Goal: Task Accomplishment & Management: Use online tool/utility

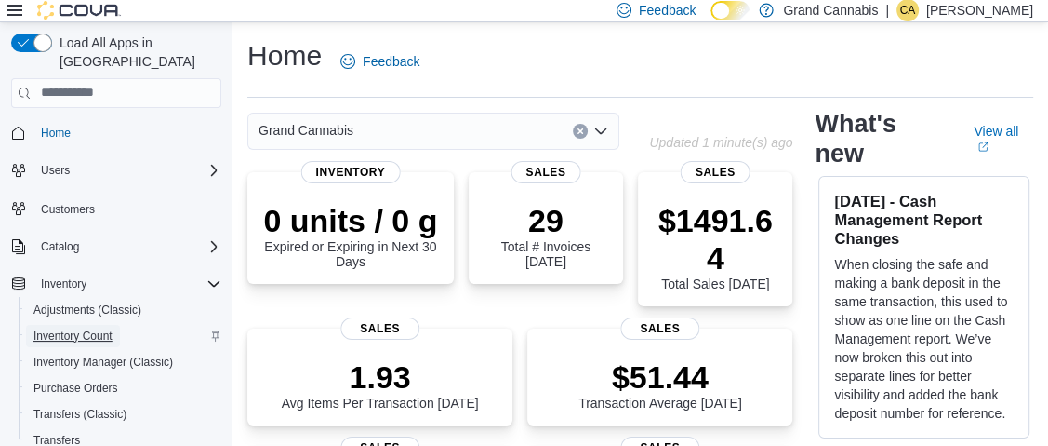
click at [94, 328] on span "Inventory Count" at bounding box center [72, 335] width 79 height 15
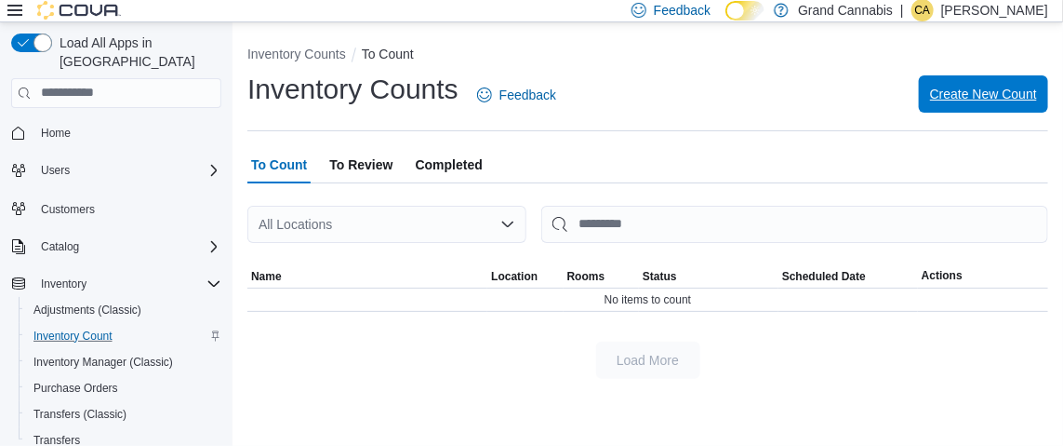
click at [1001, 89] on span "Create New Count" at bounding box center [983, 94] width 107 height 19
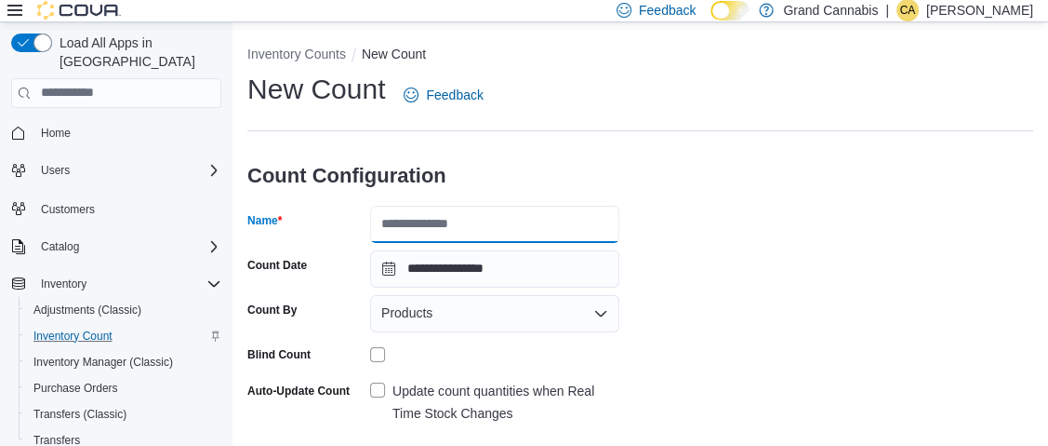
click at [499, 220] on input "Name" at bounding box center [494, 224] width 249 height 37
click at [537, 225] on input "**********" at bounding box center [494, 224] width 249 height 37
type input "**********"
click at [852, 266] on div "**********" at bounding box center [640, 340] width 786 height 539
click at [383, 383] on label "Update count quantities when Real Time Stock Changes" at bounding box center [494, 401] width 249 height 45
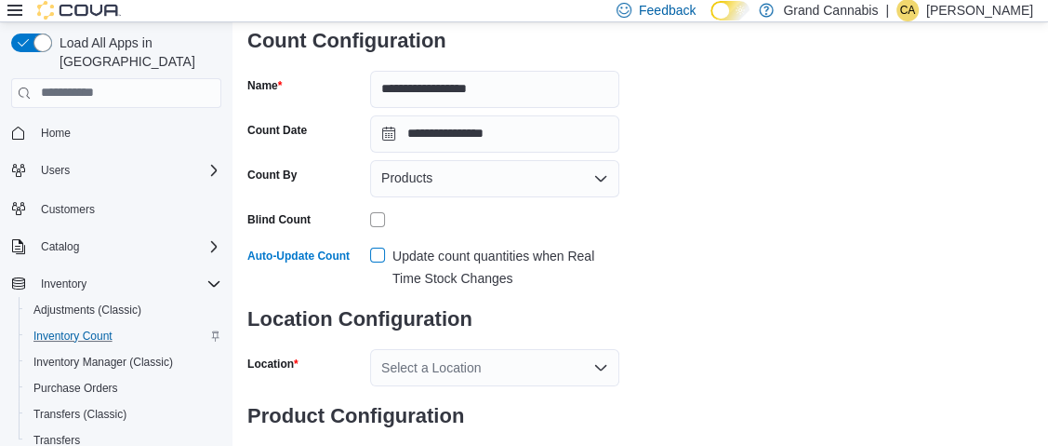
scroll to position [185, 0]
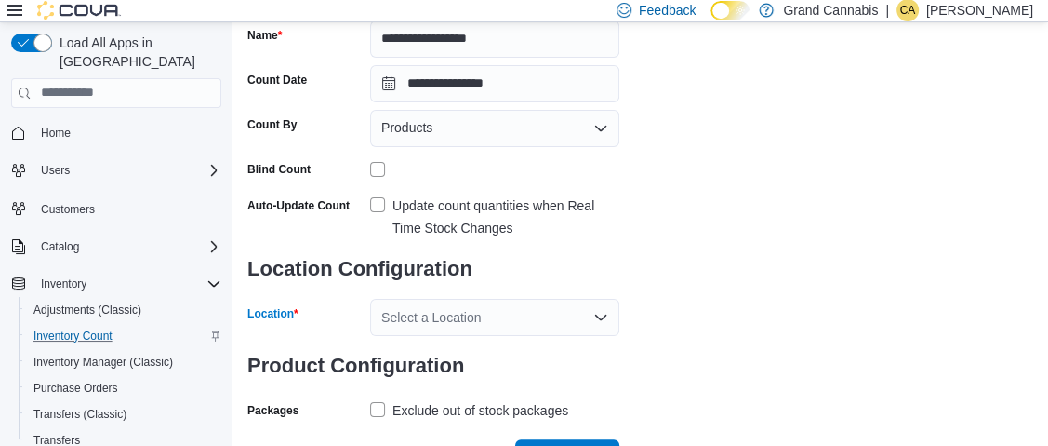
click at [449, 309] on div "Select a Location" at bounding box center [494, 317] width 249 height 37
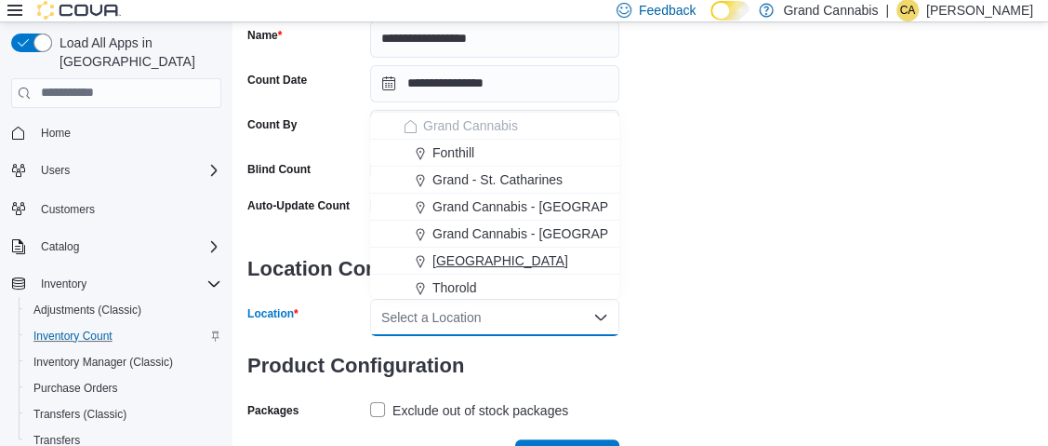
scroll to position [30, 0]
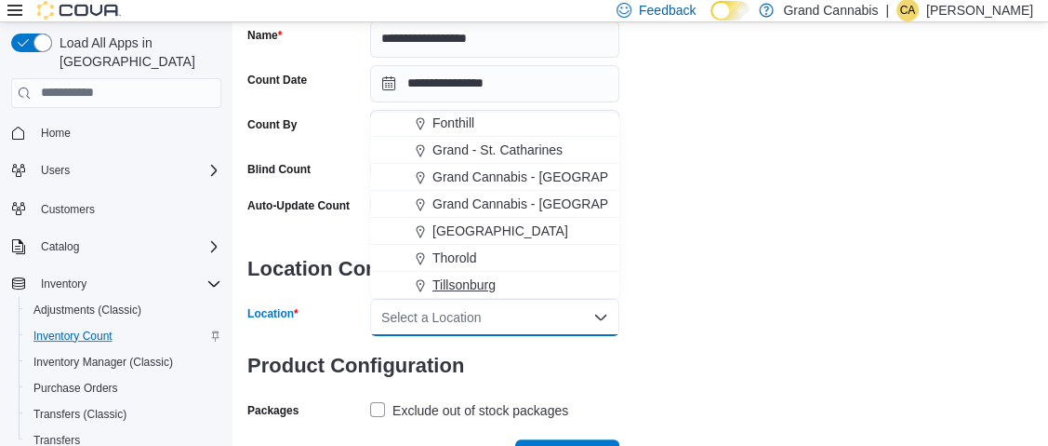
click at [491, 275] on span "Tillsonburg" at bounding box center [464, 284] width 63 height 19
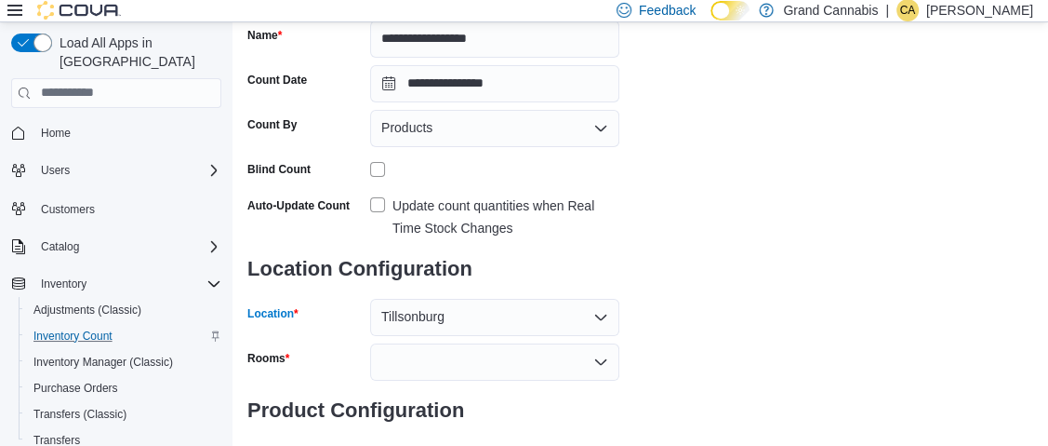
click at [608, 363] on div at bounding box center [494, 361] width 249 height 37
click at [604, 354] on icon "Open list of options" at bounding box center [600, 361] width 15 height 15
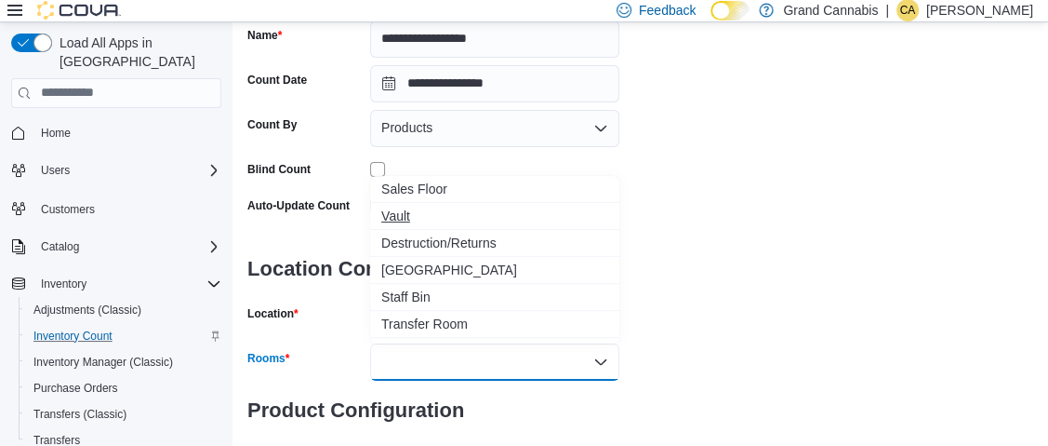
click at [456, 217] on span "Vault" at bounding box center [494, 215] width 227 height 19
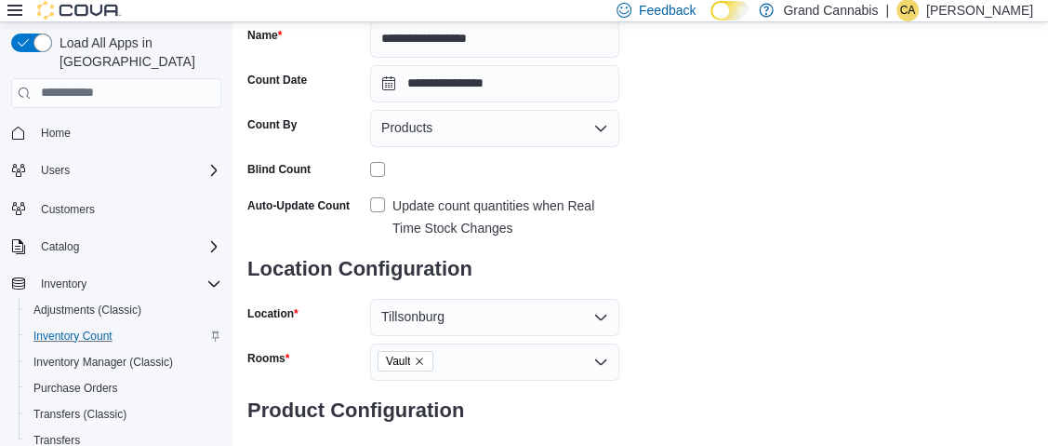
click at [753, 288] on div "**********" at bounding box center [640, 200] width 786 height 628
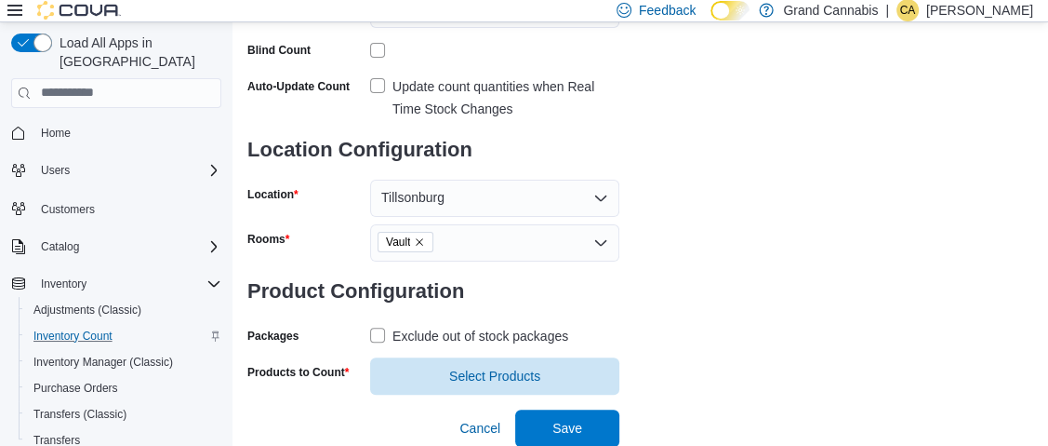
scroll to position [304, 0]
click at [382, 333] on label "Exclude out of stock packages" at bounding box center [469, 336] width 198 height 22
click at [458, 366] on span "Select Products" at bounding box center [494, 375] width 91 height 19
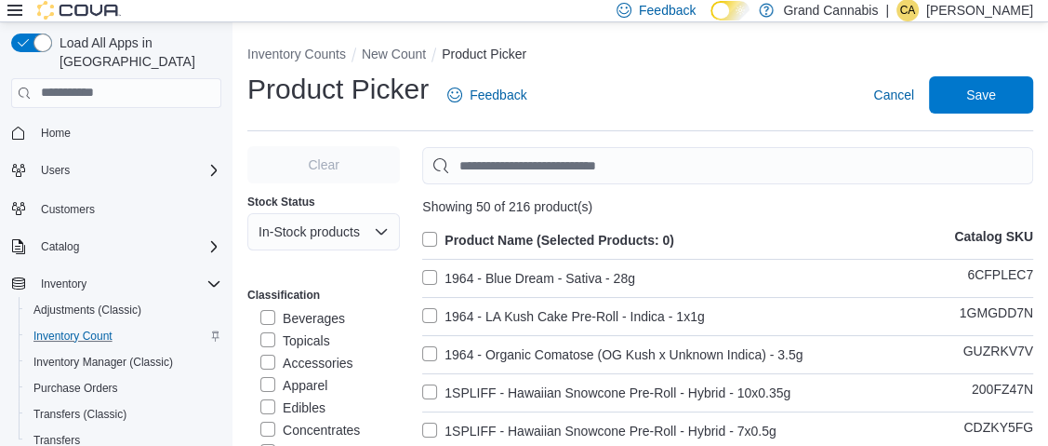
scroll to position [92, 0]
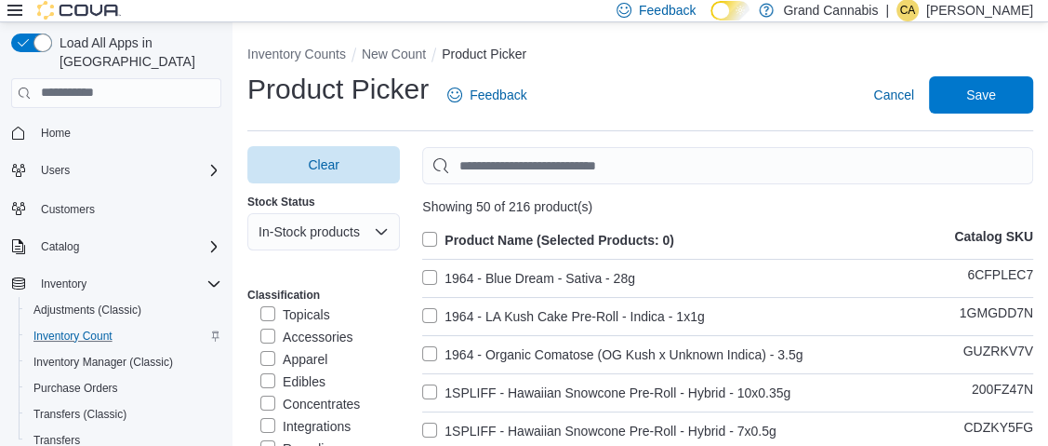
click at [267, 317] on label "Topicals" at bounding box center [295, 314] width 70 height 22
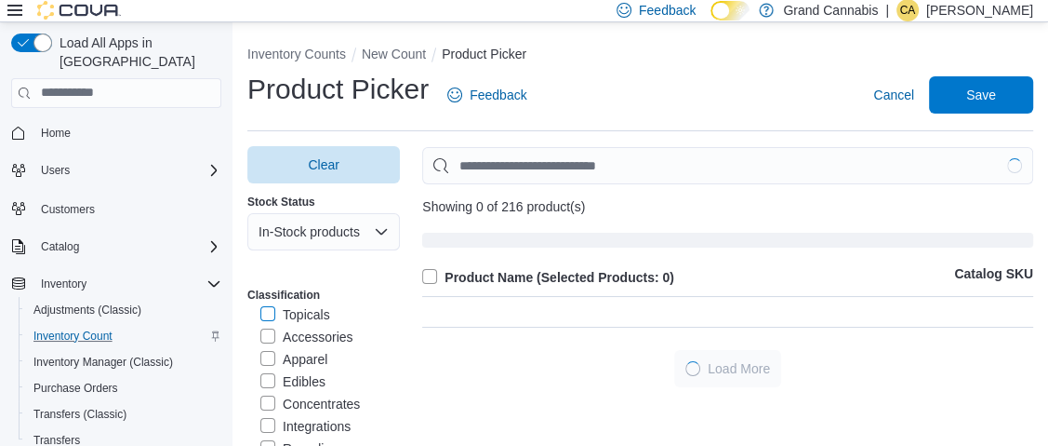
scroll to position [91, 0]
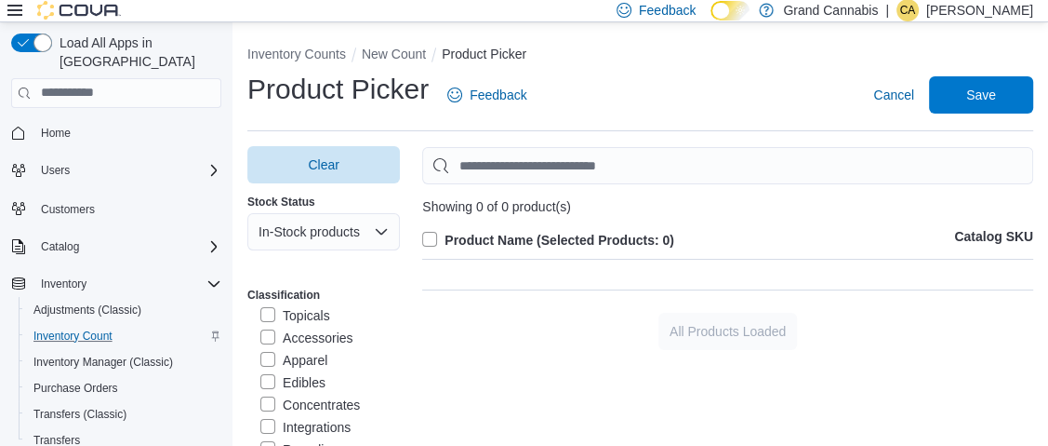
click at [270, 402] on label "Concentrates" at bounding box center [310, 404] width 100 height 22
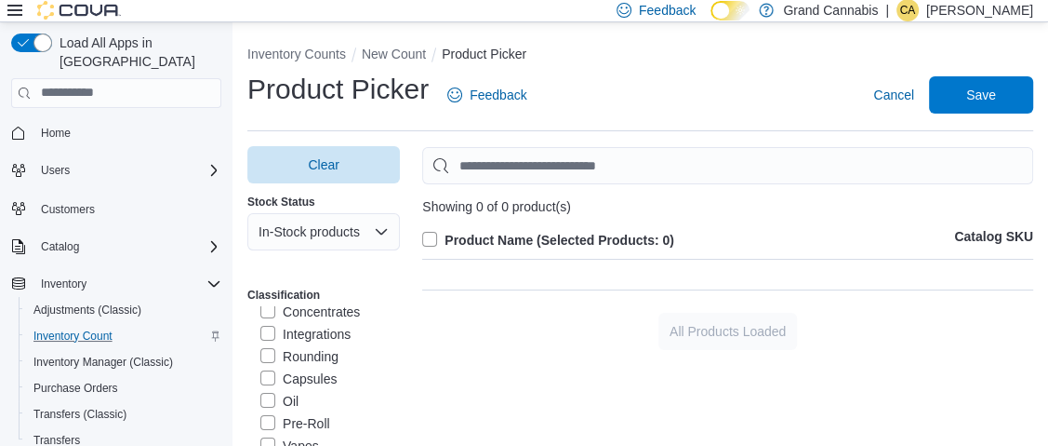
click at [266, 379] on label "Capsules" at bounding box center [298, 378] width 76 height 22
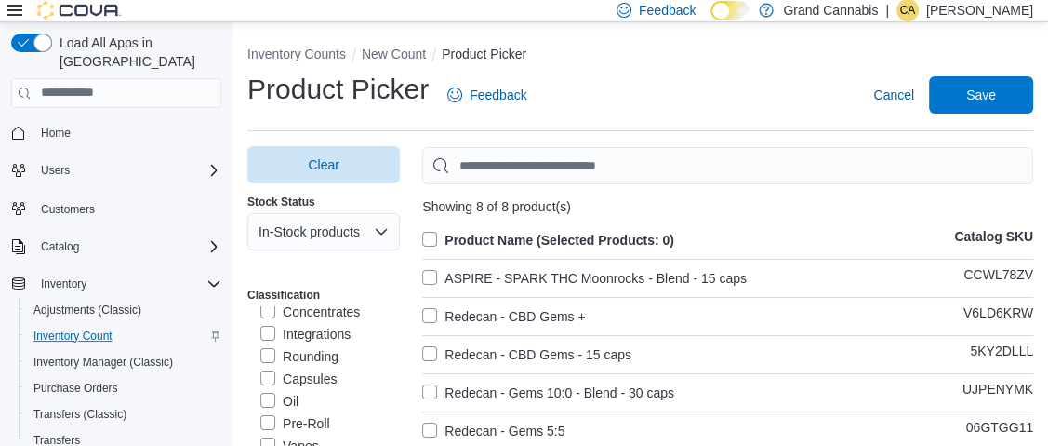
click at [266, 403] on label "Oil" at bounding box center [279, 401] width 38 height 22
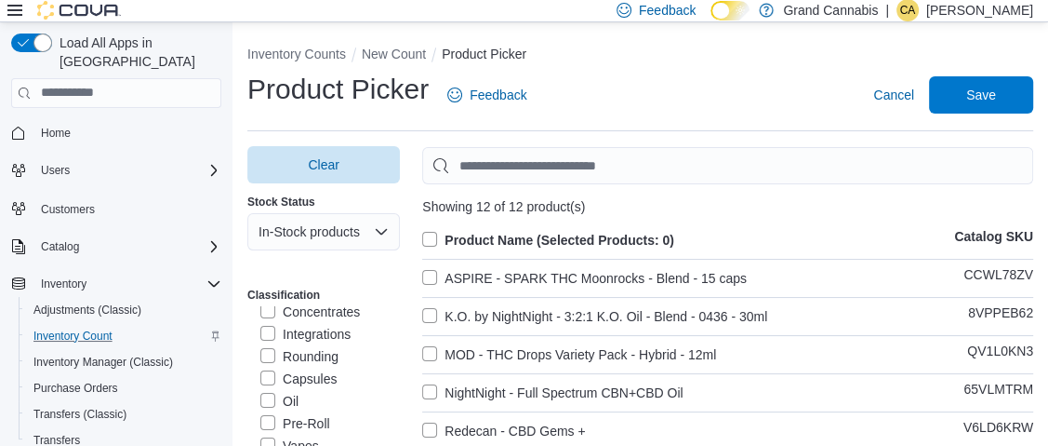
click at [431, 236] on label "Product Name (Selected Products: 0)" at bounding box center [548, 240] width 252 height 22
click at [994, 92] on span "Save" at bounding box center [981, 94] width 30 height 19
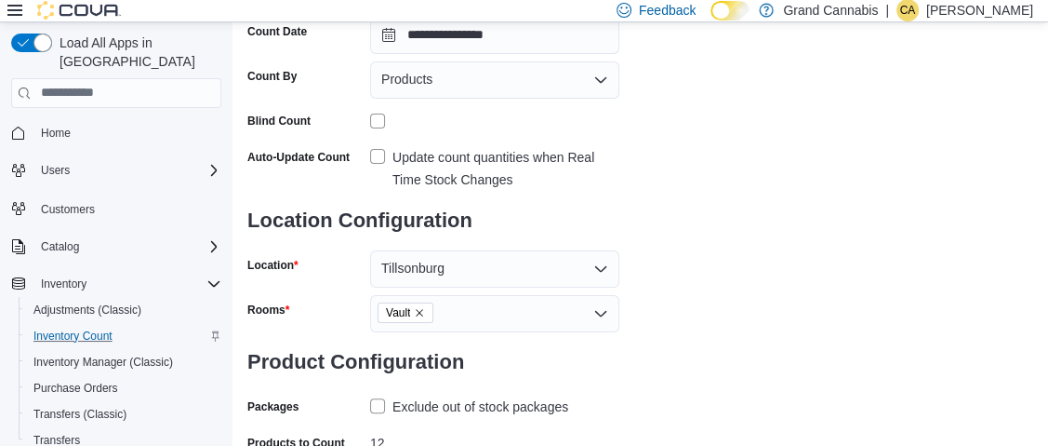
scroll to position [340, 0]
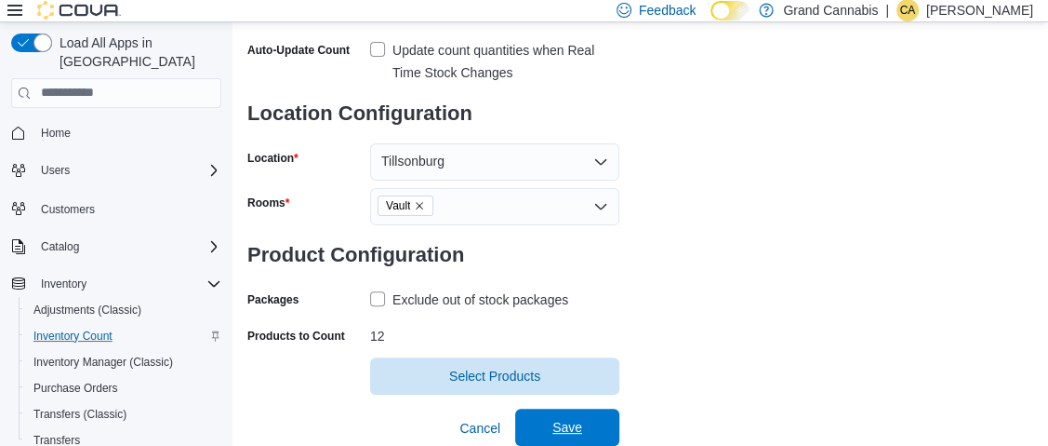
click at [571, 433] on span "Save" at bounding box center [568, 427] width 30 height 19
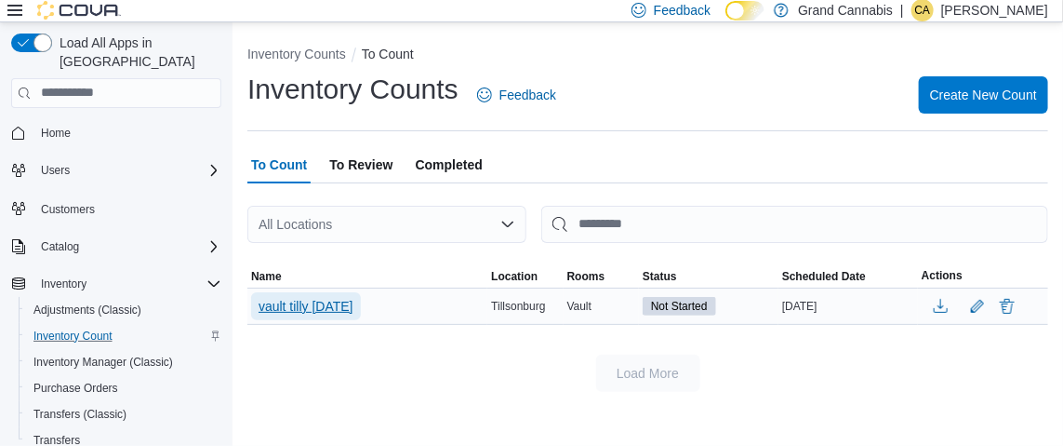
click at [330, 303] on span "vault tilly [DATE]" at bounding box center [306, 306] width 95 height 19
